Goal: Register for event/course

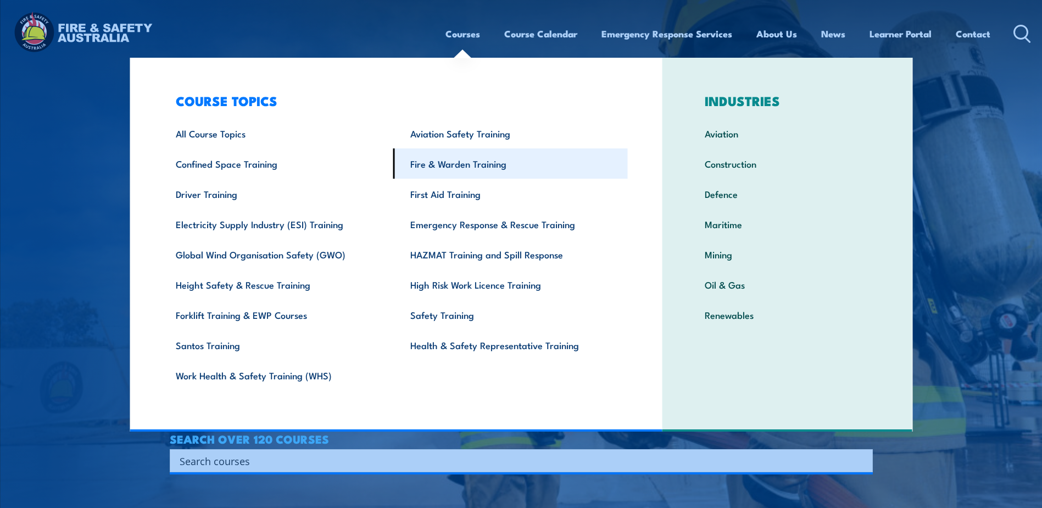
click at [470, 163] on link "Fire & Warden Training" at bounding box center [510, 163] width 235 height 30
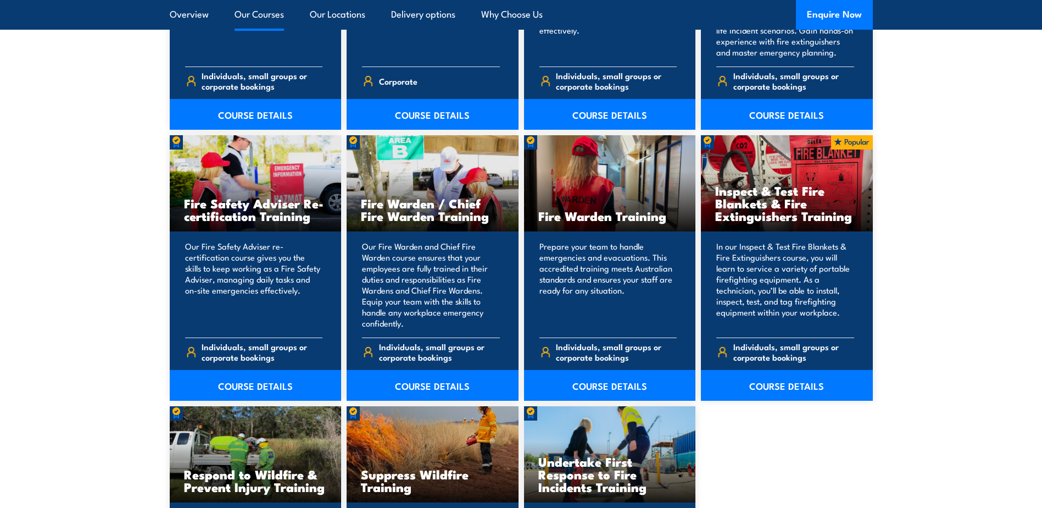
scroll to position [1374, 0]
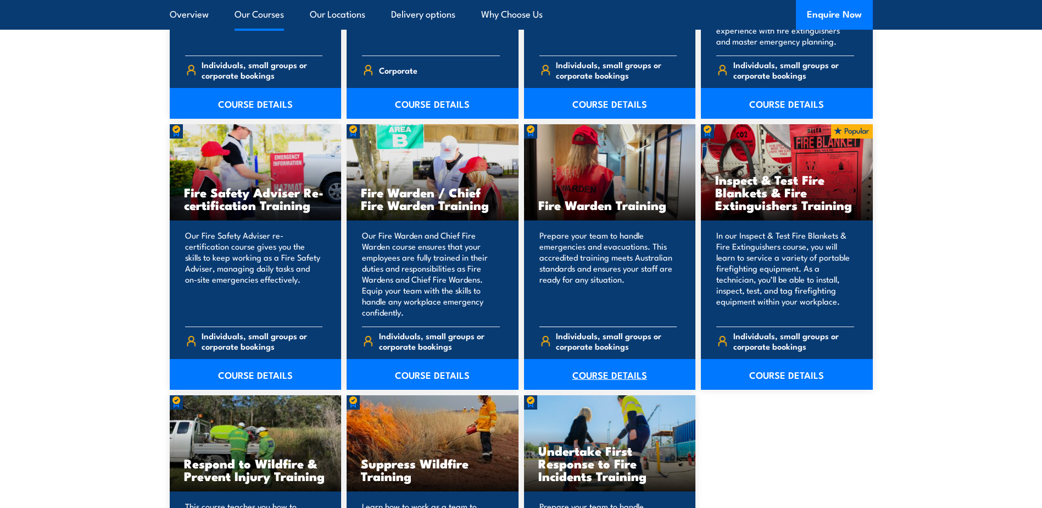
click at [596, 372] on link "COURSE DETAILS" at bounding box center [610, 374] width 172 height 31
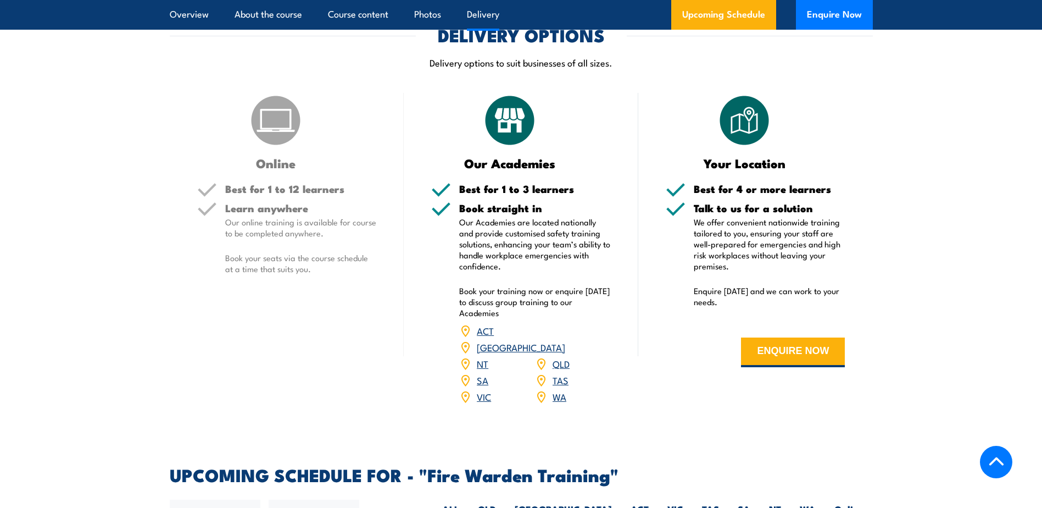
scroll to position [1758, 0]
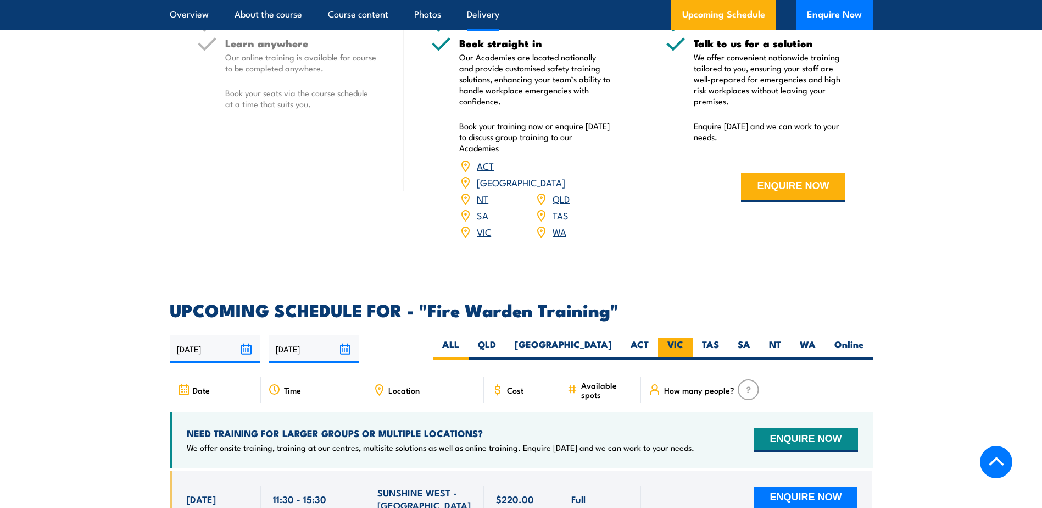
click at [675, 338] on label "VIC" at bounding box center [675, 348] width 35 height 21
click at [684, 338] on input "VIC" at bounding box center [687, 341] width 7 height 7
radio input "true"
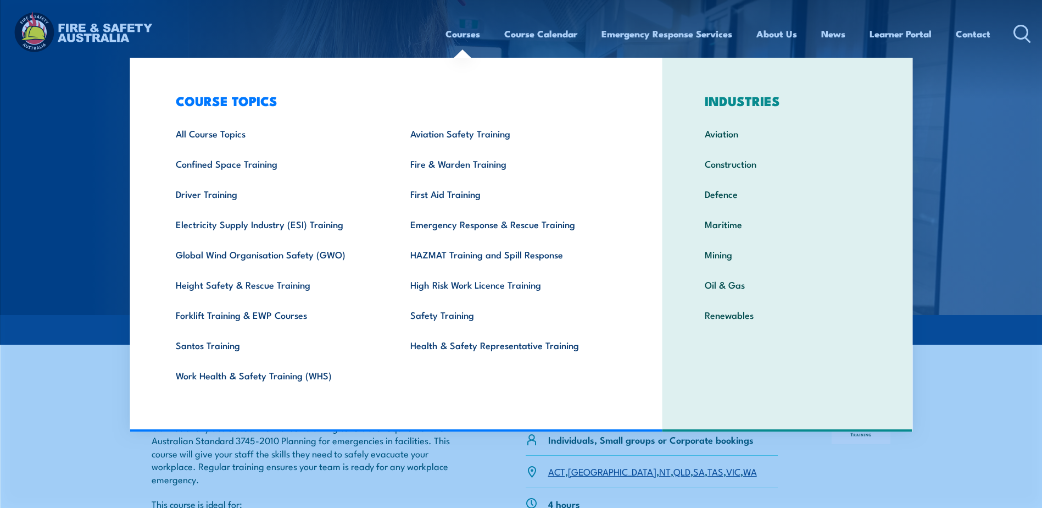
click at [465, 26] on link "Courses" at bounding box center [463, 33] width 35 height 29
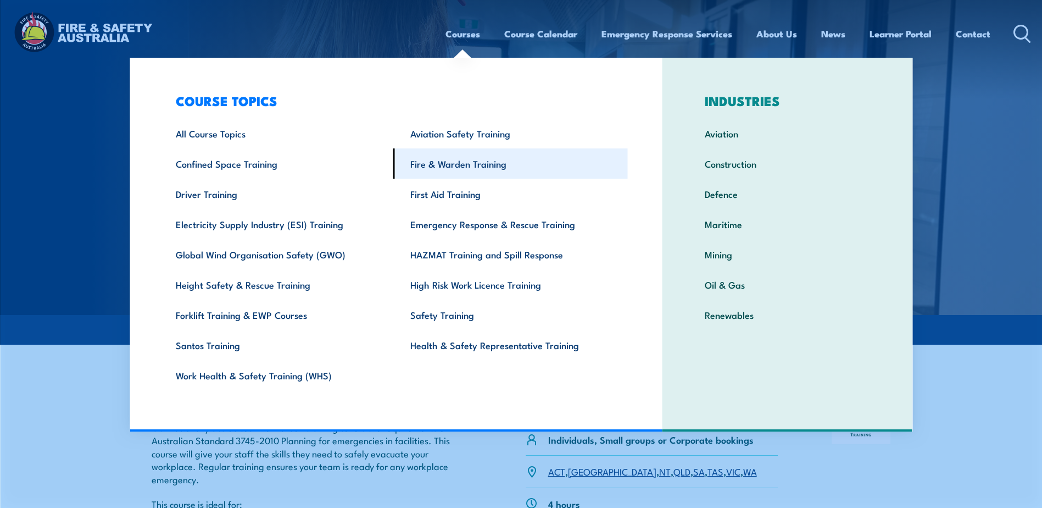
click at [454, 168] on link "Fire & Warden Training" at bounding box center [510, 163] width 235 height 30
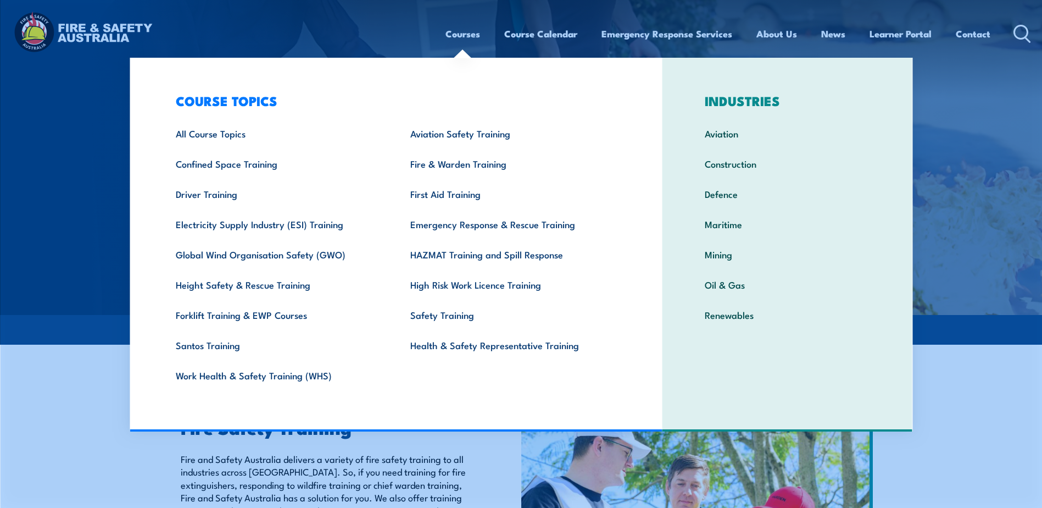
click at [459, 29] on link "Courses" at bounding box center [463, 33] width 35 height 29
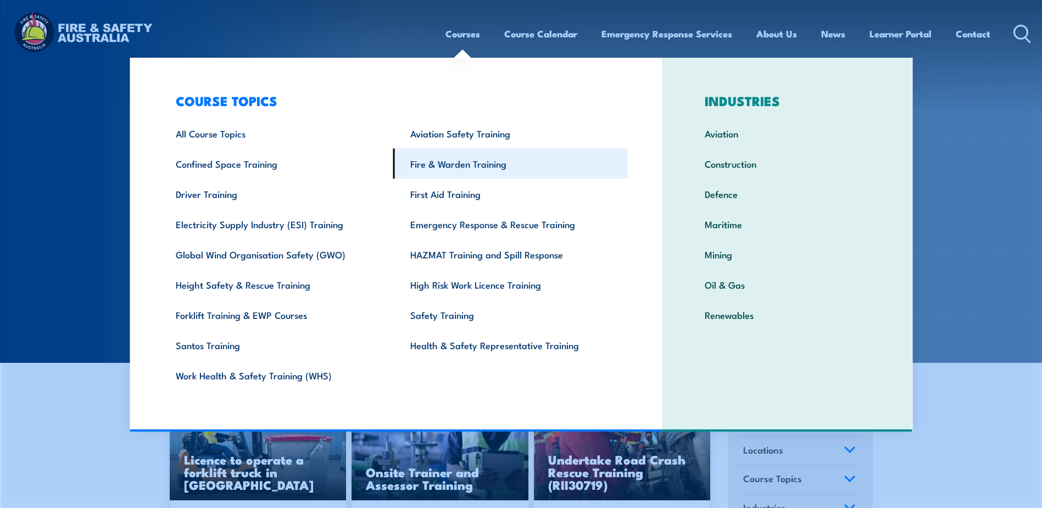
click at [499, 173] on link "Fire & Warden Training" at bounding box center [510, 163] width 235 height 30
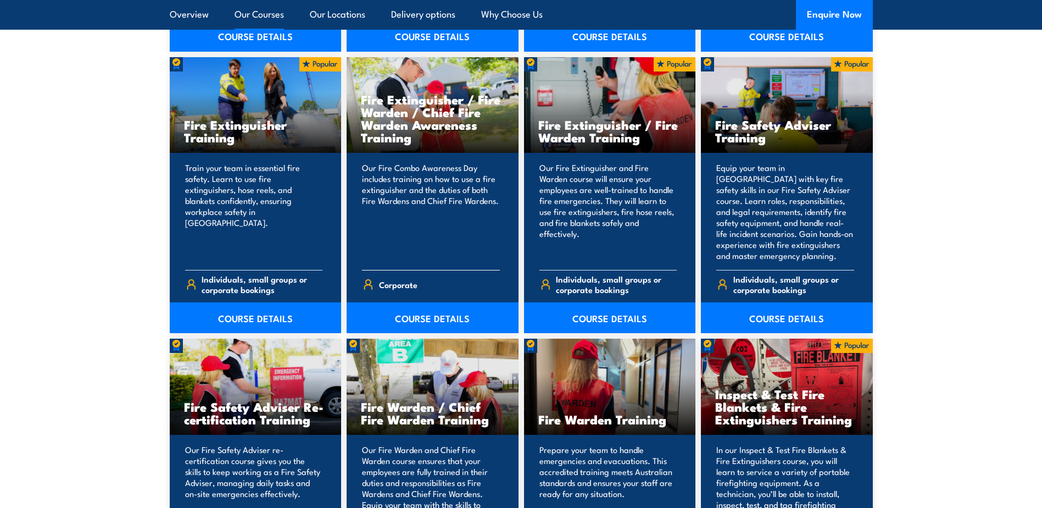
scroll to position [1099, 0]
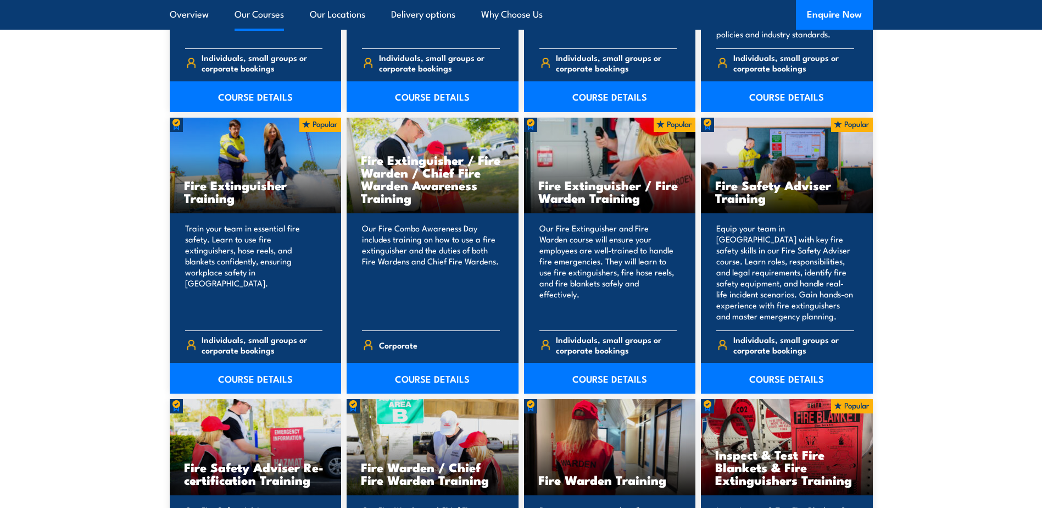
drag, startPoint x: 446, startPoint y: 297, endPoint x: 970, endPoint y: 281, distance: 524.5
click at [970, 281] on section "15 COURSES Bush Fire Awareness Training" at bounding box center [521, 377] width 1042 height 1149
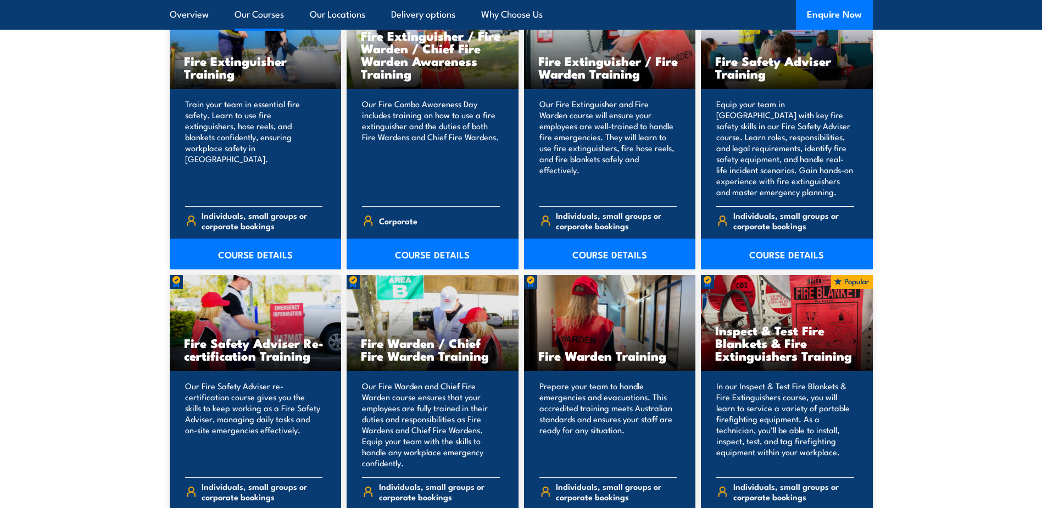
scroll to position [1154, 0]
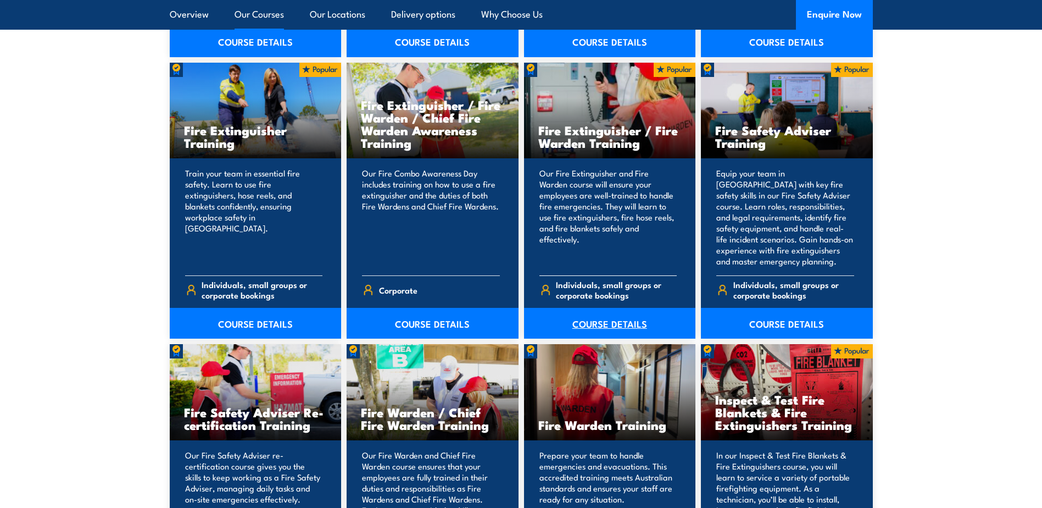
click at [612, 321] on link "COURSE DETAILS" at bounding box center [610, 323] width 172 height 31
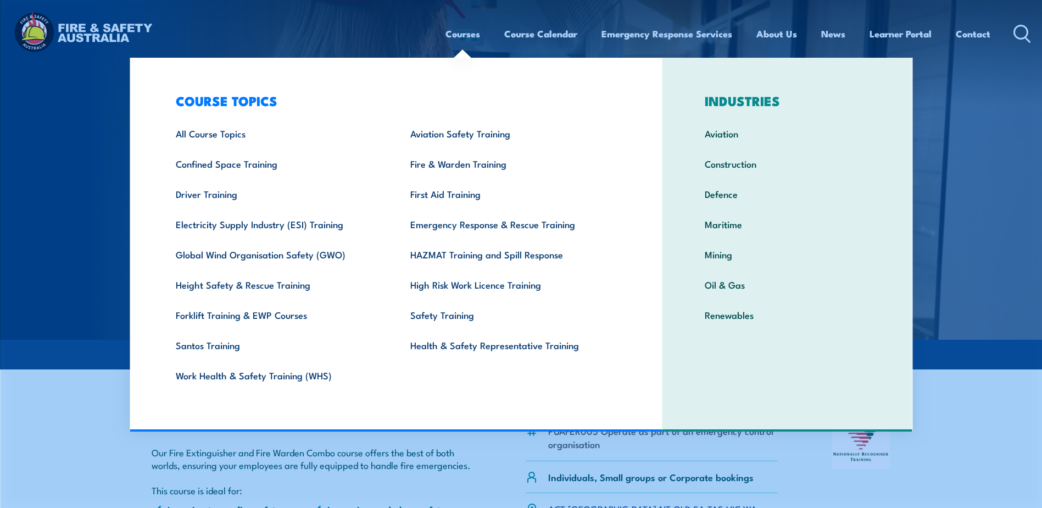
click at [448, 40] on link "Courses" at bounding box center [463, 33] width 35 height 29
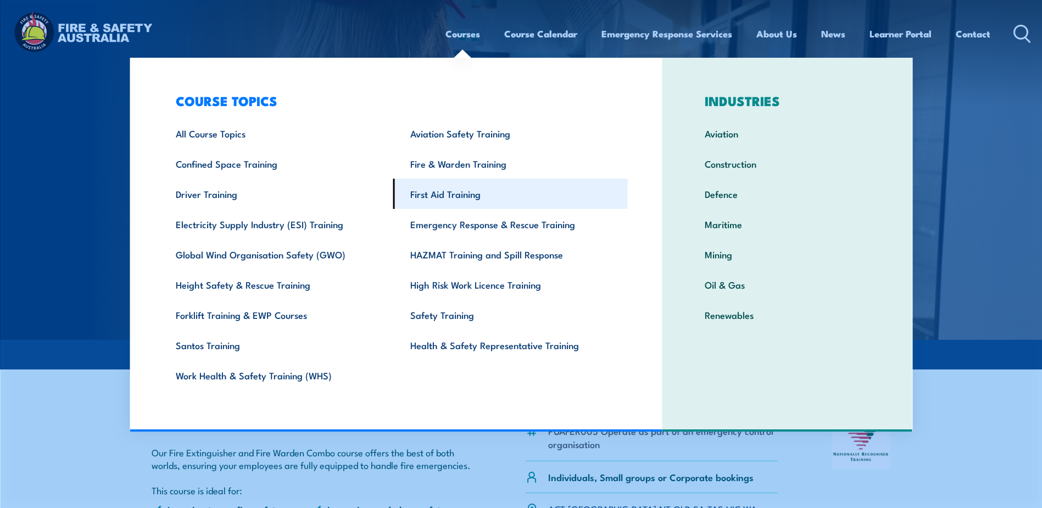
click at [439, 195] on link "First Aid Training" at bounding box center [510, 194] width 235 height 30
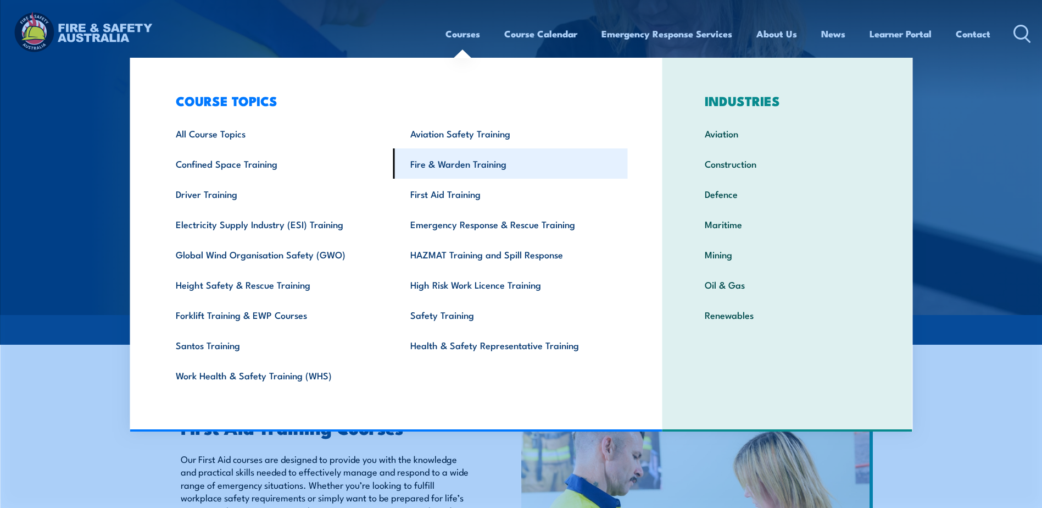
click at [465, 175] on link "Fire & Warden Training" at bounding box center [510, 163] width 235 height 30
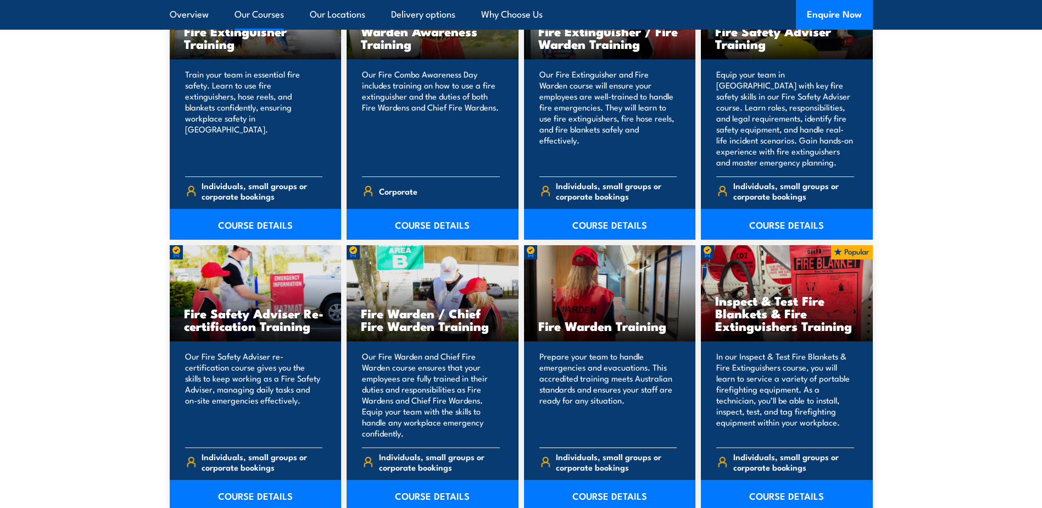
scroll to position [1319, 0]
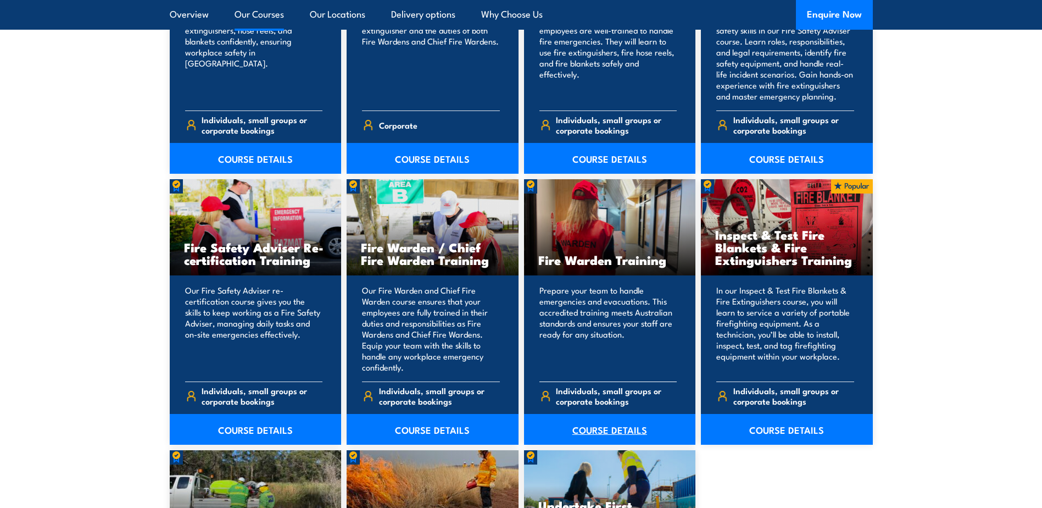
drag, startPoint x: 598, startPoint y: 428, endPoint x: 598, endPoint y: 434, distance: 6.6
click at [598, 428] on link "COURSE DETAILS" at bounding box center [610, 429] width 172 height 31
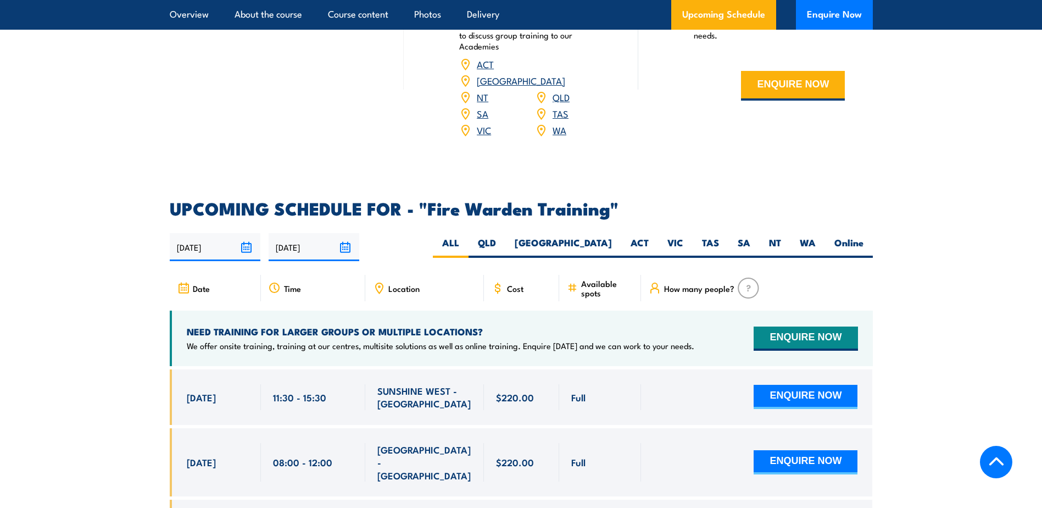
scroll to position [1978, 0]
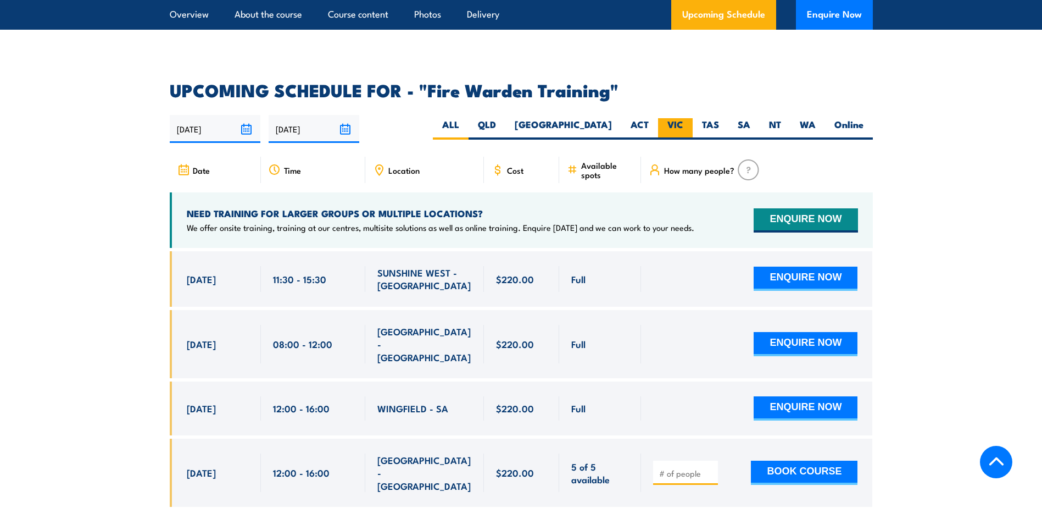
click at [674, 118] on label "VIC" at bounding box center [675, 128] width 35 height 21
click at [684, 118] on input "VIC" at bounding box center [687, 121] width 7 height 7
radio input "true"
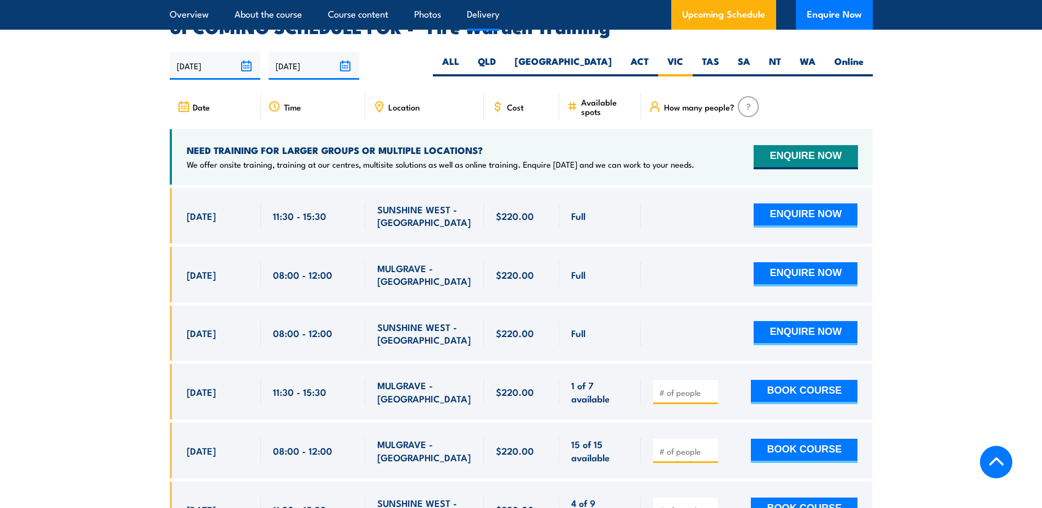
scroll to position [2044, 0]
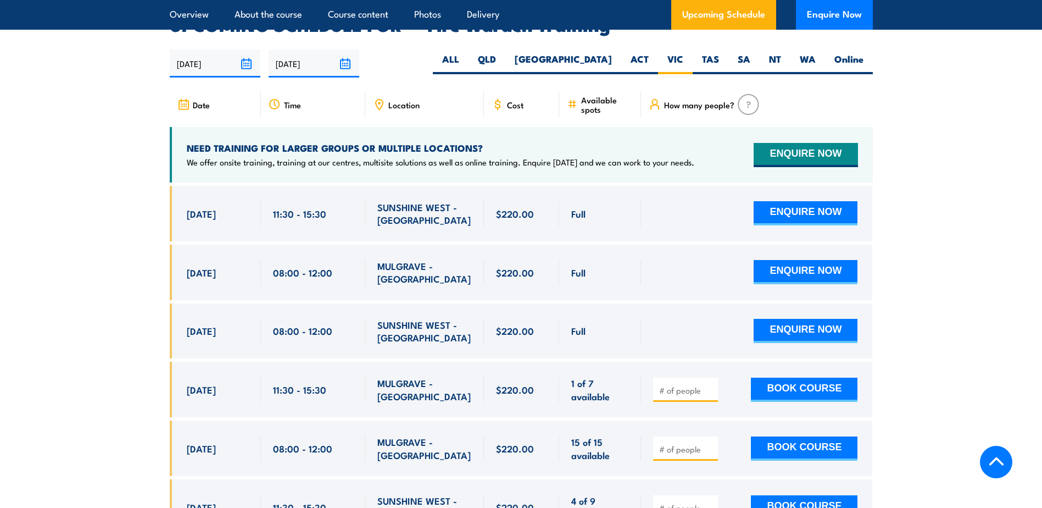
click at [682, 385] on input "number" at bounding box center [686, 390] width 55 height 11
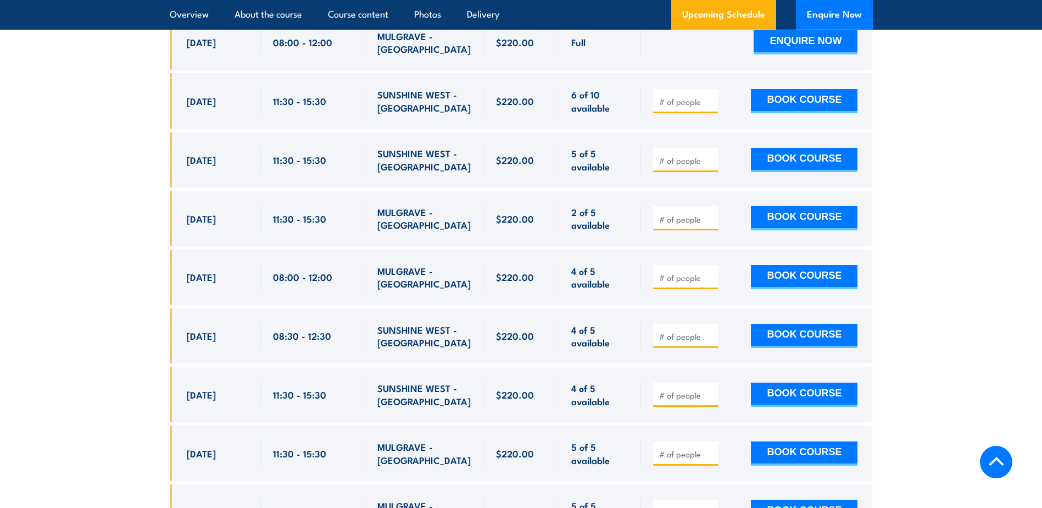
scroll to position [2703, 0]
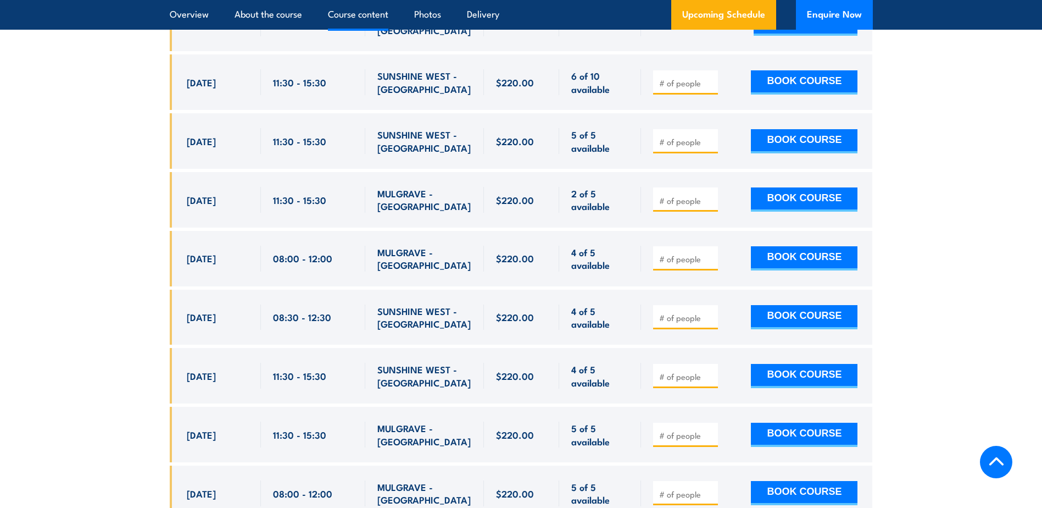
type input "1"
